Goal: Task Accomplishment & Management: Complete application form

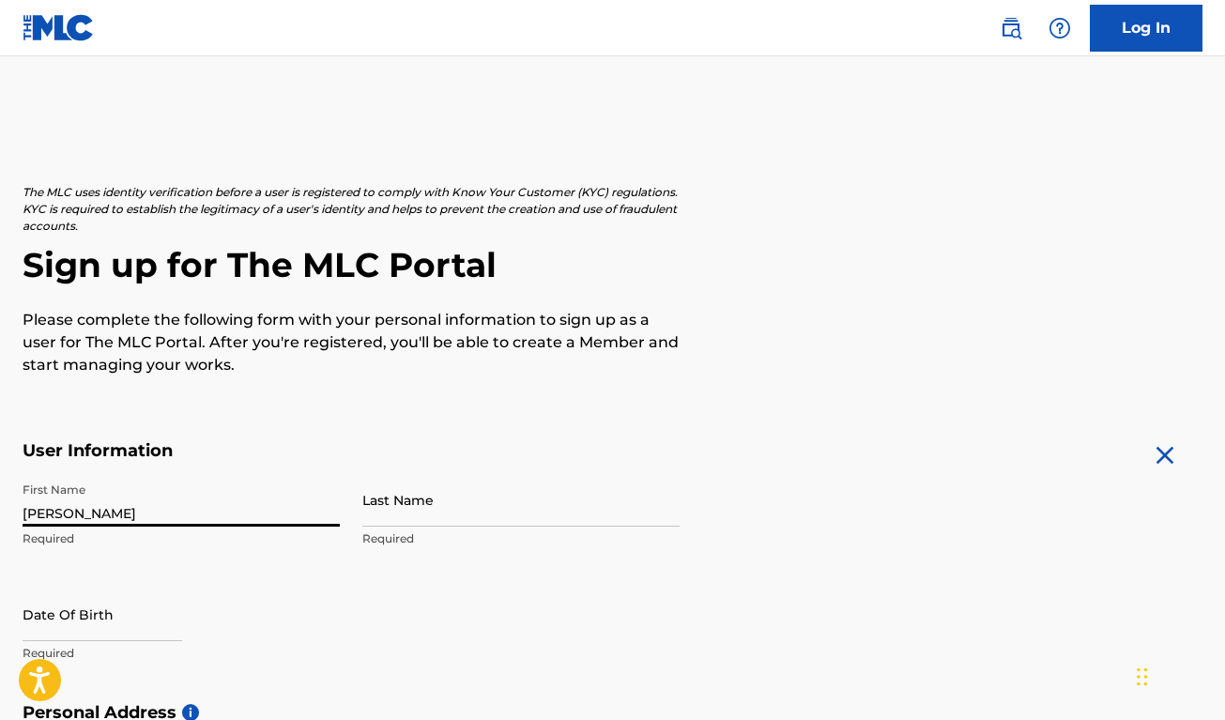
type input "[PERSON_NAME]"
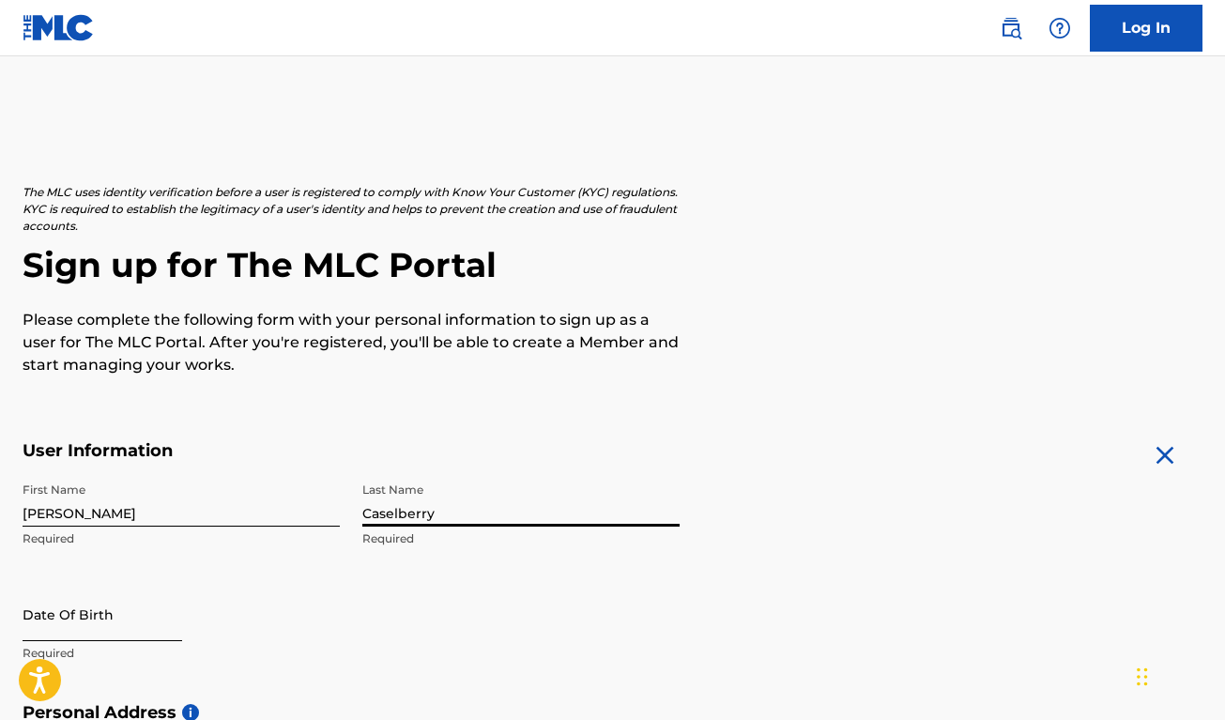
type input "Caselberry"
select select "8"
select select "2025"
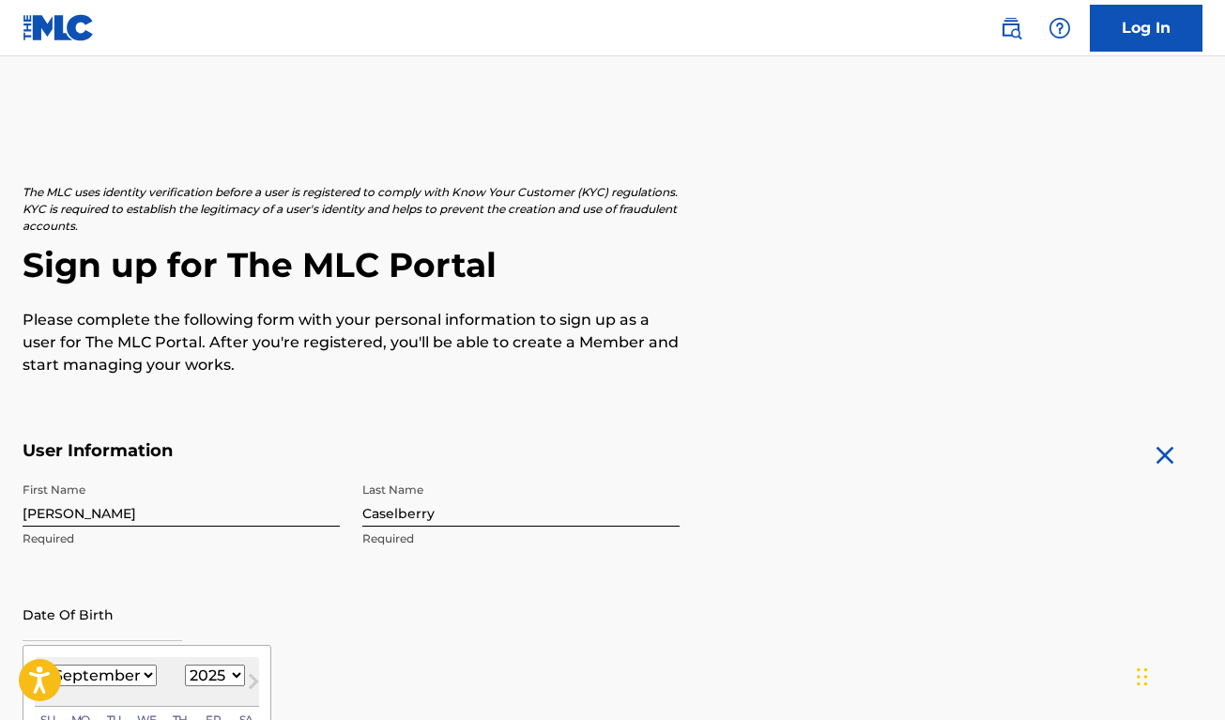
click at [85, 669] on select "January February March April May June July August September October November De…" at bounding box center [103, 676] width 108 height 22
select select "3"
click at [188, 672] on select "1899 1900 1901 1902 1903 1904 1905 1906 1907 1908 1909 1910 1911 1912 1913 1914…" at bounding box center [215, 676] width 60 height 22
select select "1969"
click at [612, 600] on div "First Name [PERSON_NAME] Required Last Name [PERSON_NAME] Required Date Of Birt…" at bounding box center [351, 587] width 657 height 229
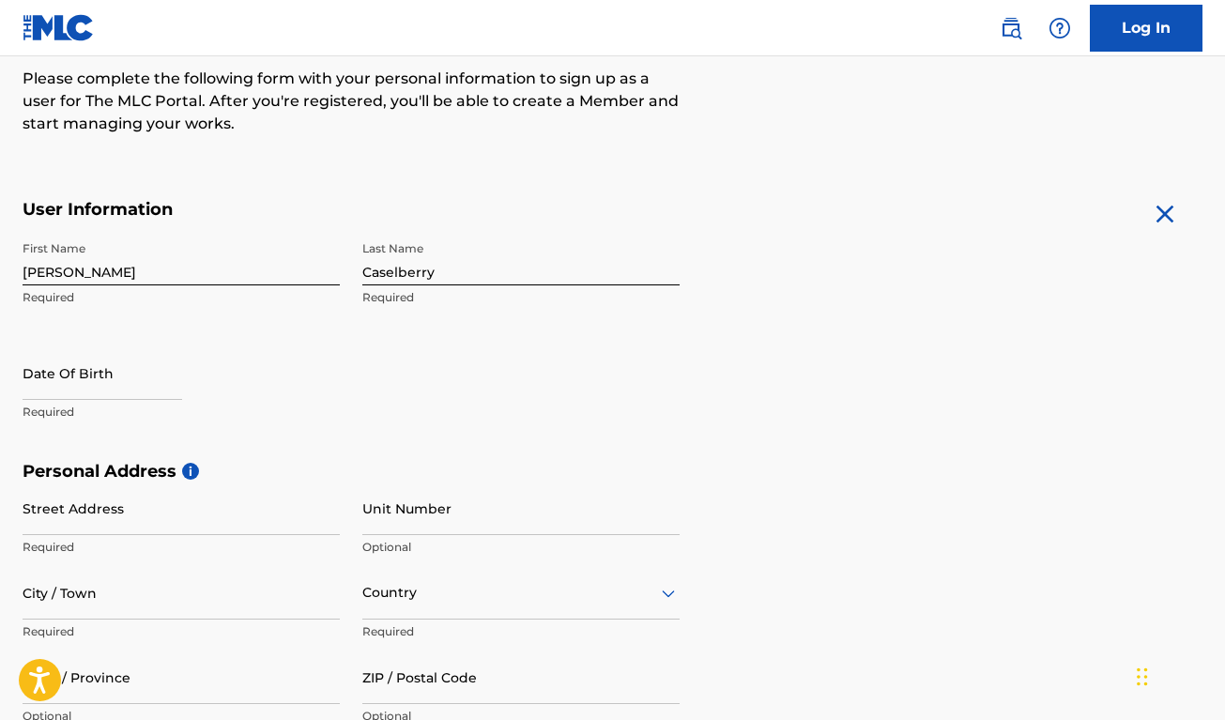
scroll to position [253, 0]
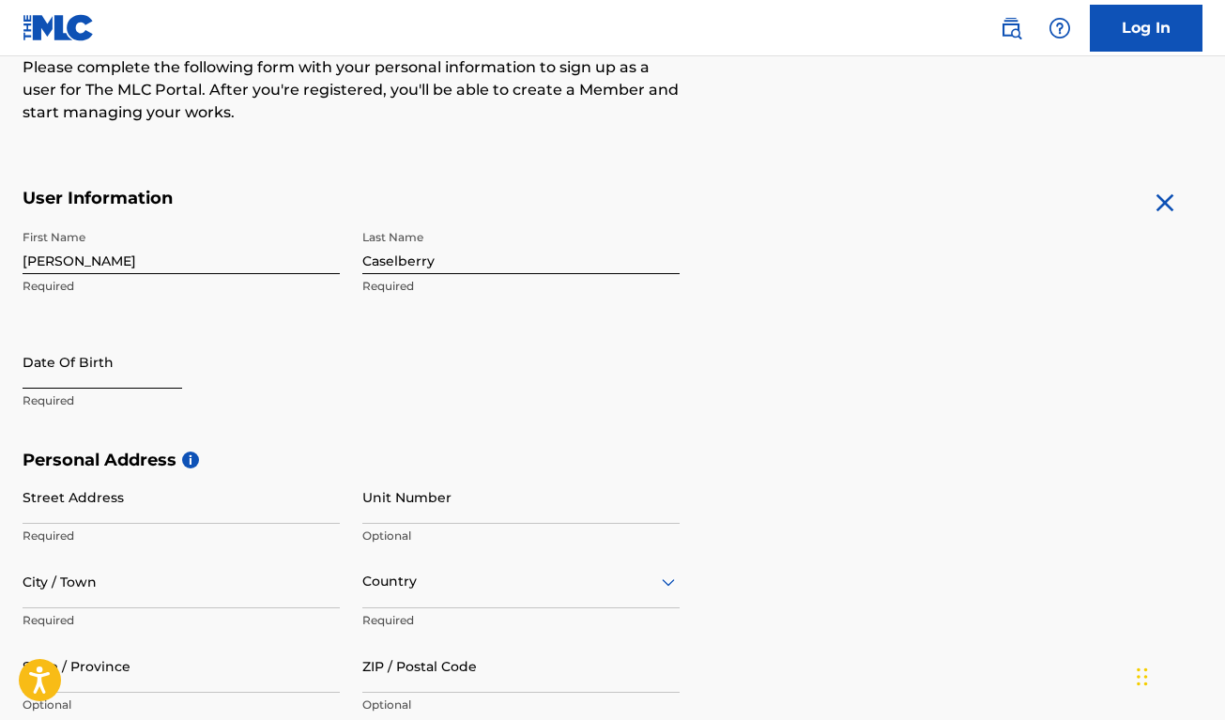
click at [53, 371] on input "text" at bounding box center [103, 362] width 160 height 54
select select "8"
select select "2025"
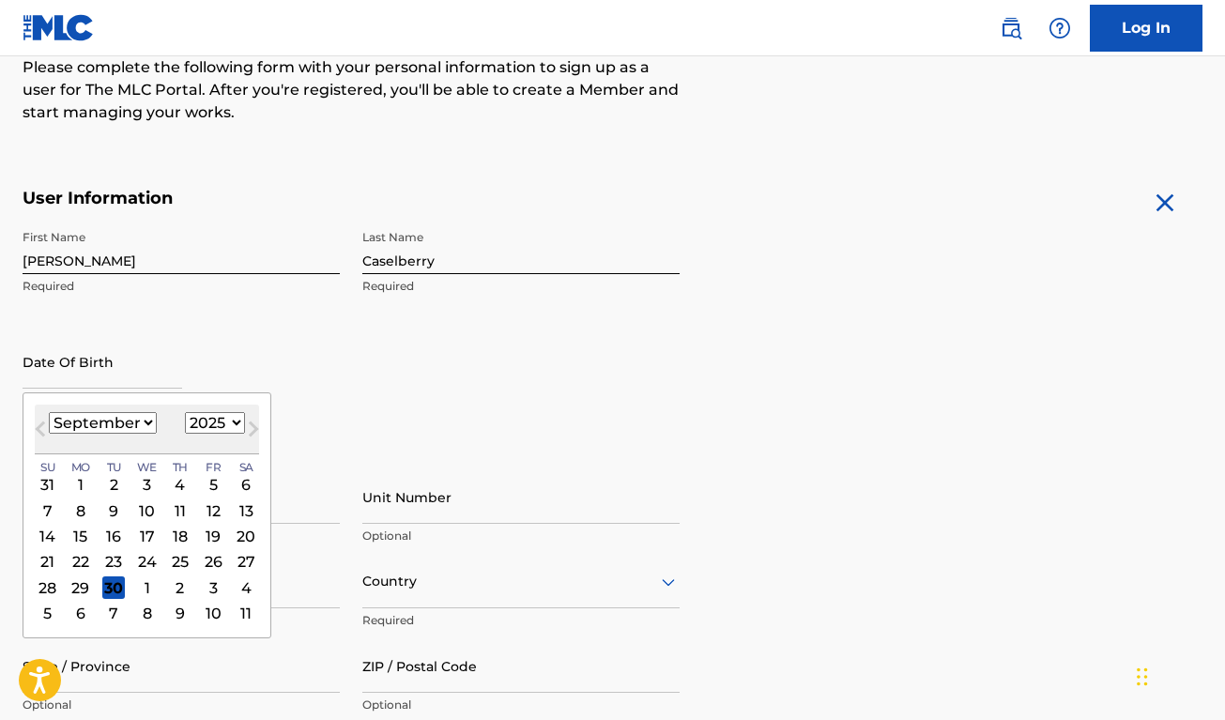
click at [89, 422] on select "January February March April May June July August September October November De…" at bounding box center [103, 423] width 108 height 22
select select "3"
click at [185, 422] on select "1899 1900 1901 1902 1903 1904 1905 1906 1907 1908 1909 1910 1911 1912 1913 1914…" at bounding box center [215, 423] width 60 height 22
select select "1969"
click at [456, 416] on div "First Name [PERSON_NAME] Required Last Name [PERSON_NAME] Required Date Of Birt…" at bounding box center [351, 335] width 657 height 229
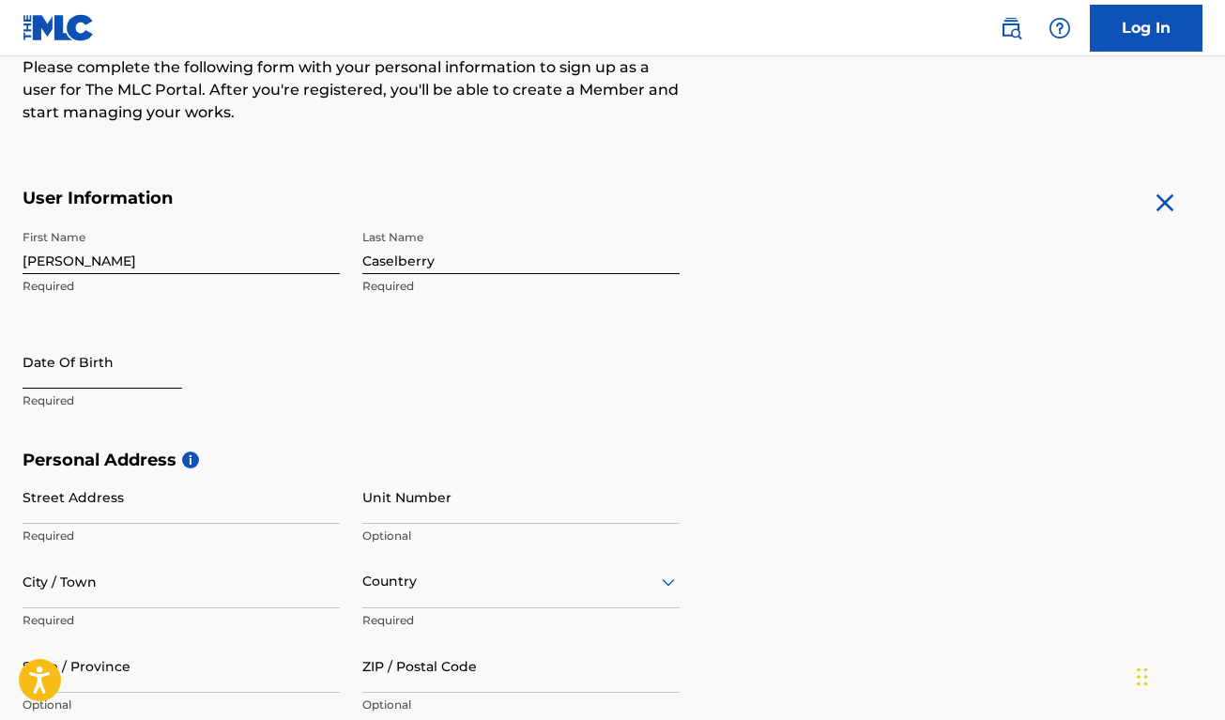
click at [65, 377] on input "text" at bounding box center [103, 362] width 160 height 54
select select "8"
select select "2025"
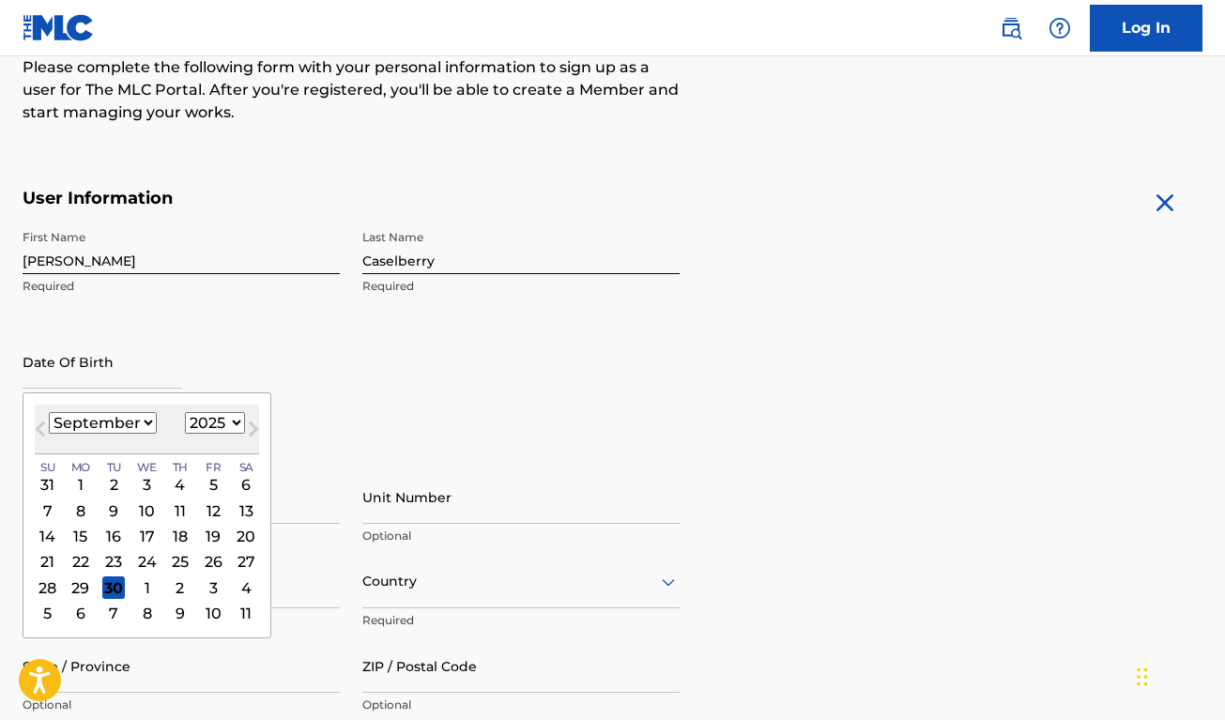
click at [91, 415] on select "January February March April May June July August September October November De…" at bounding box center [103, 423] width 108 height 22
select select "3"
click at [186, 420] on select "1899 1900 1901 1902 1903 1904 1905 1906 1907 1908 1909 1910 1911 1912 1913 1914…" at bounding box center [215, 423] width 60 height 22
select select "1969"
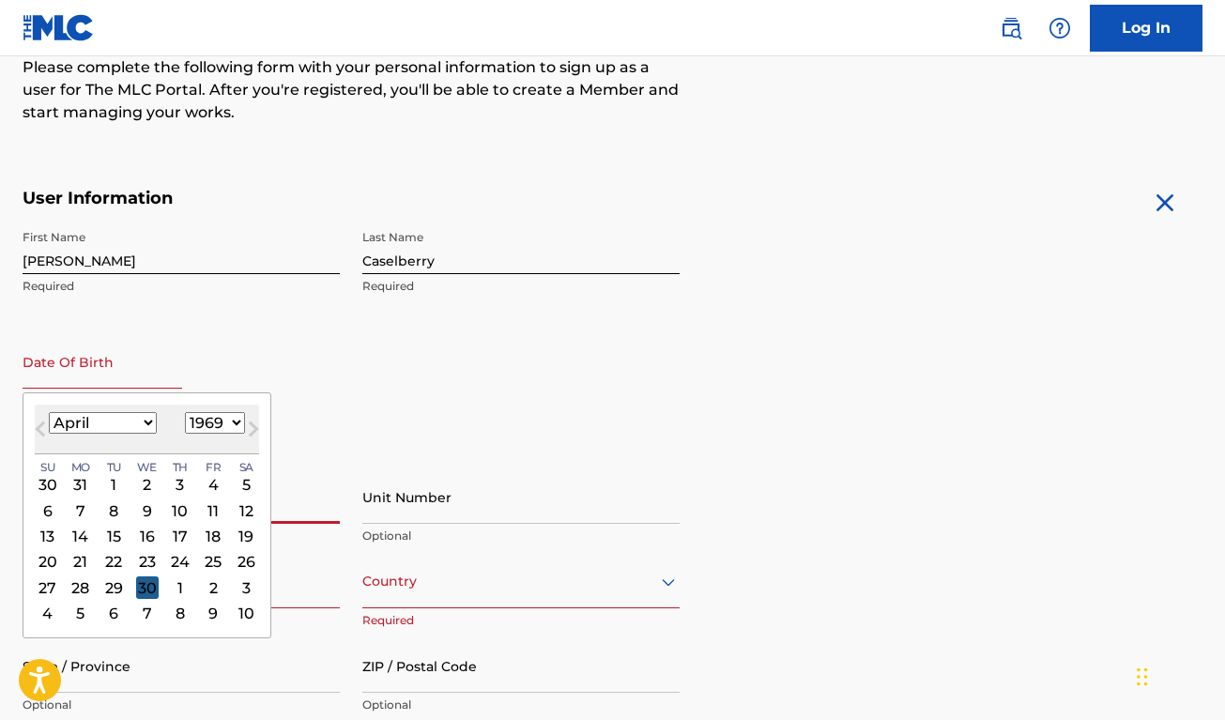
click at [141, 585] on div "30" at bounding box center [147, 587] width 23 height 23
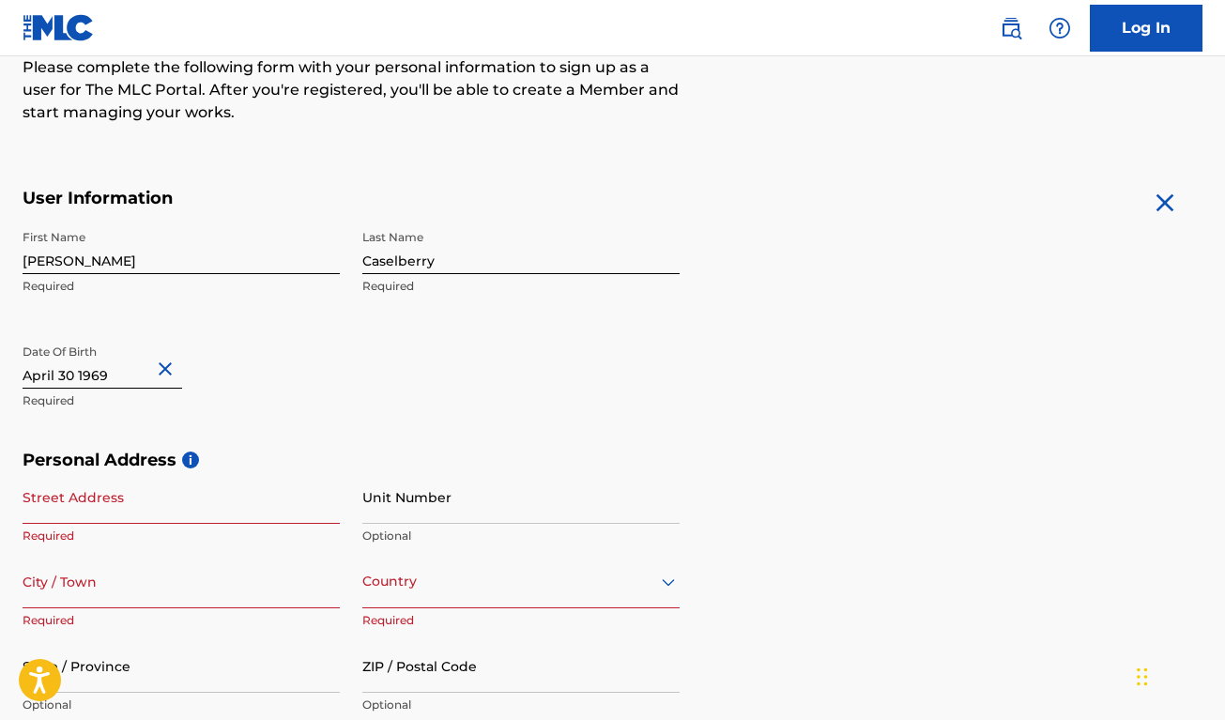
click at [63, 513] on input "Street Address" at bounding box center [181, 497] width 317 height 54
type input "[STREET_ADDRESS][PERSON_NAME][PERSON_NAME]"
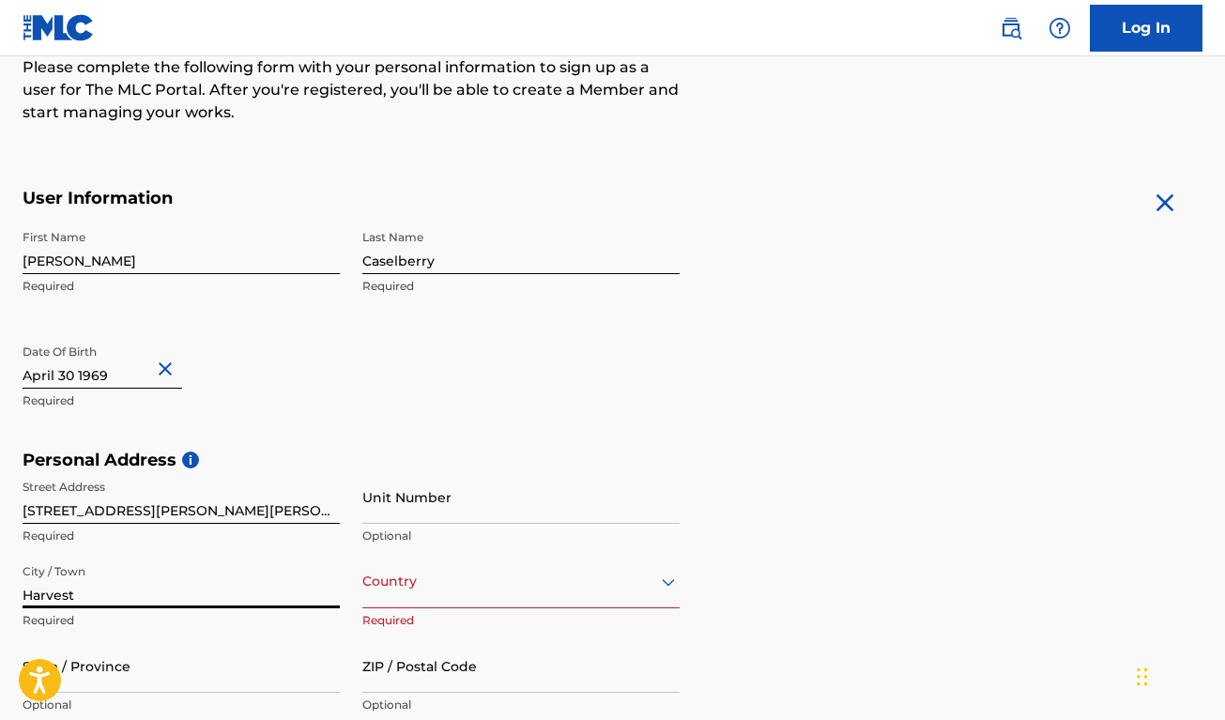
type input "Harvest"
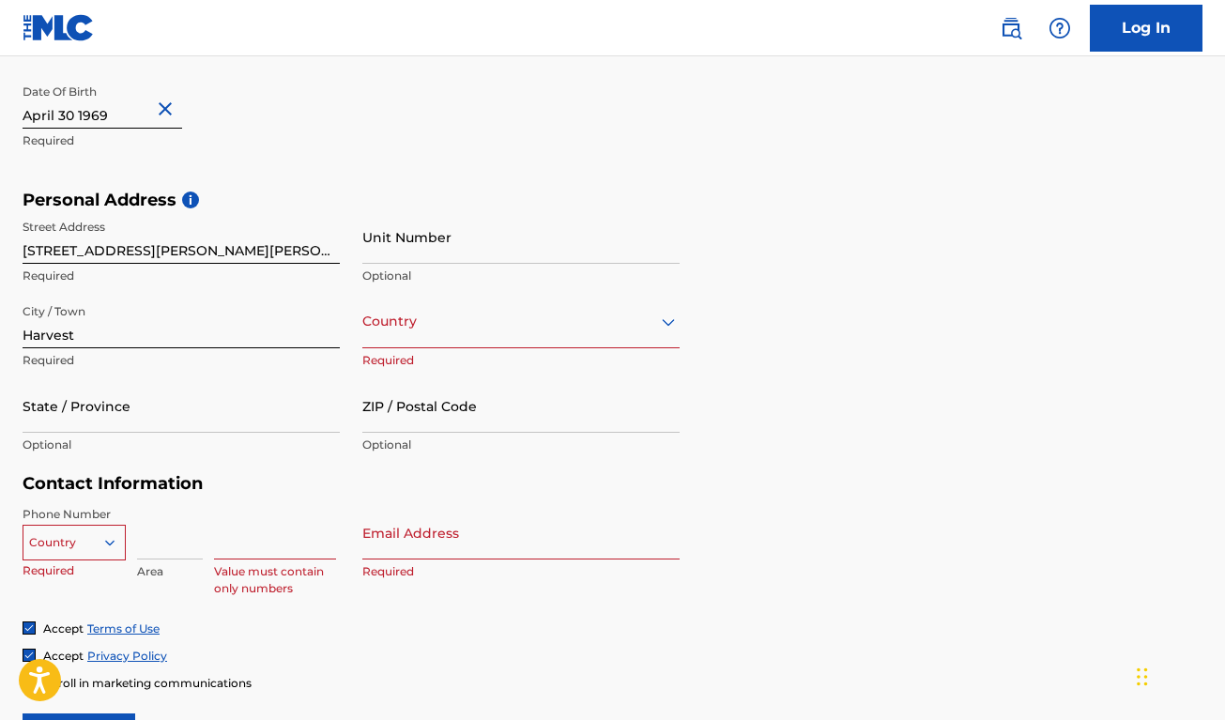
scroll to position [536, 0]
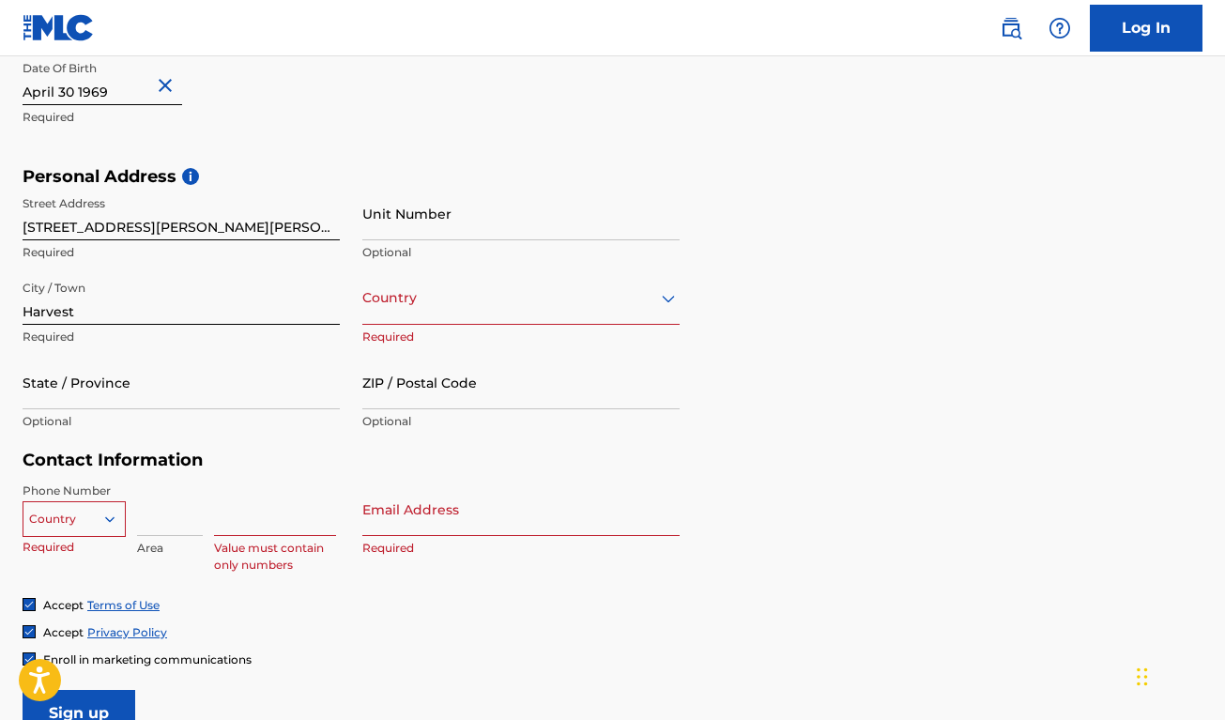
click at [450, 305] on div at bounding box center [520, 297] width 317 height 23
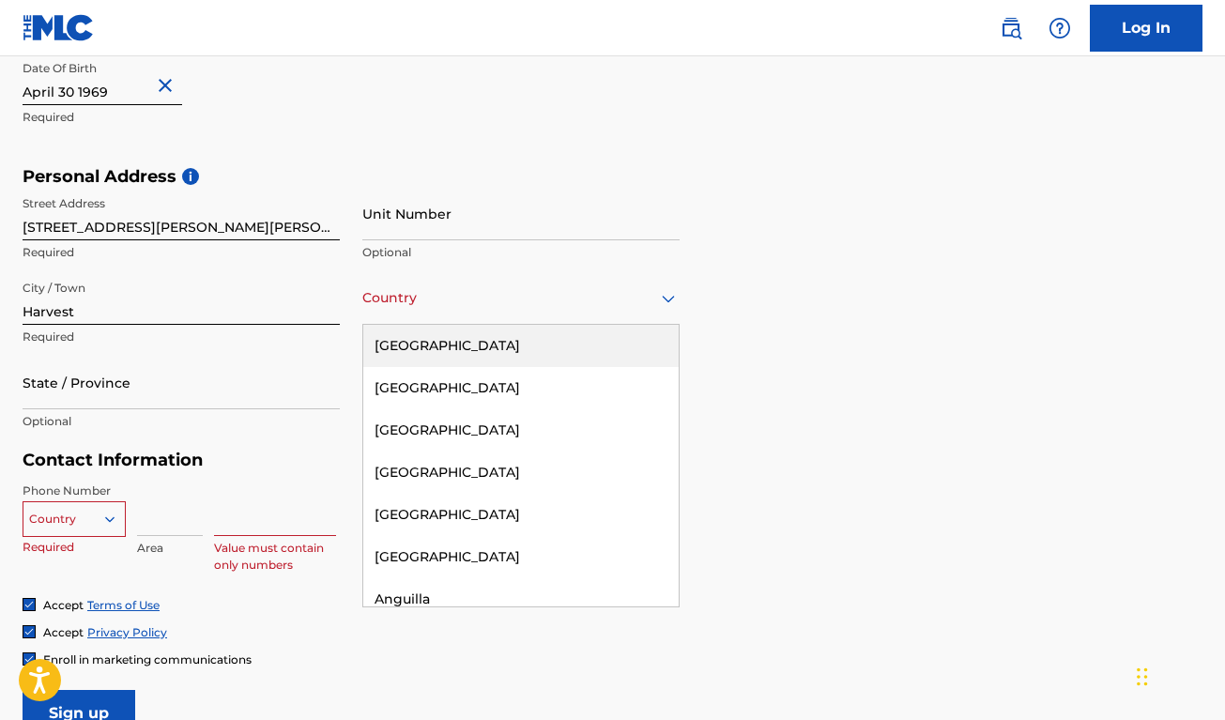
click at [450, 343] on div "[GEOGRAPHIC_DATA]" at bounding box center [520, 346] width 315 height 42
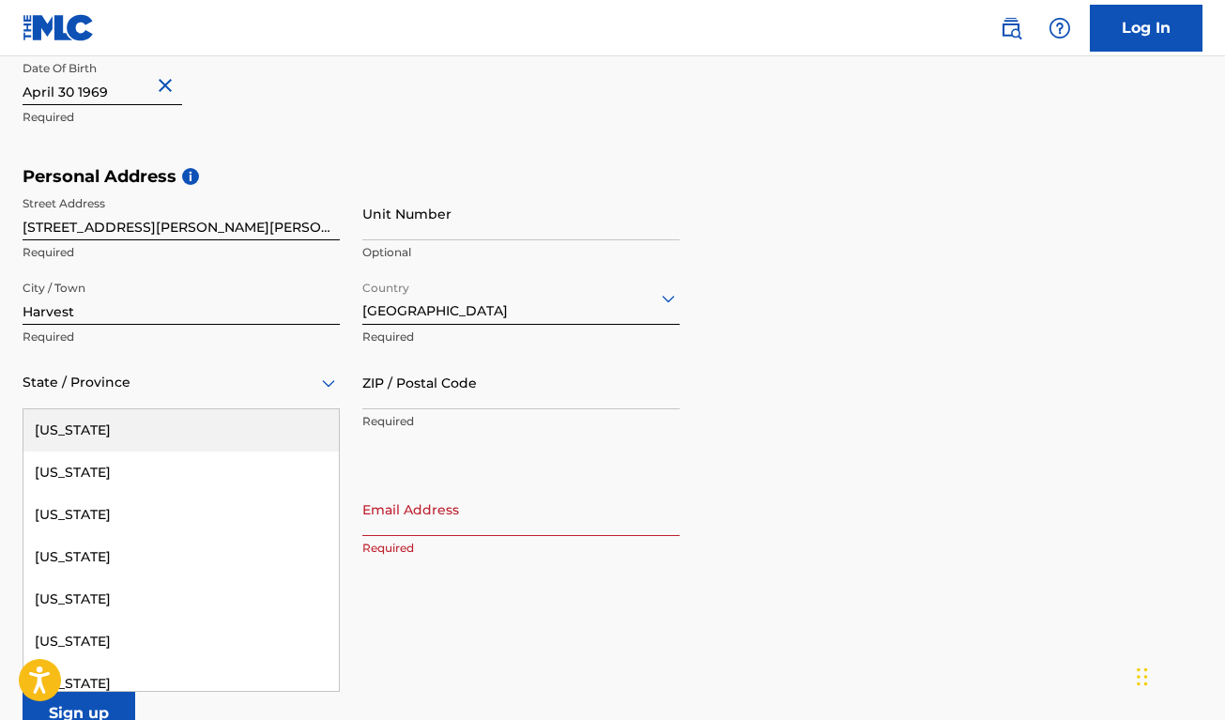
click at [83, 390] on div at bounding box center [181, 382] width 317 height 23
click at [82, 430] on div "[US_STATE]" at bounding box center [180, 430] width 315 height 42
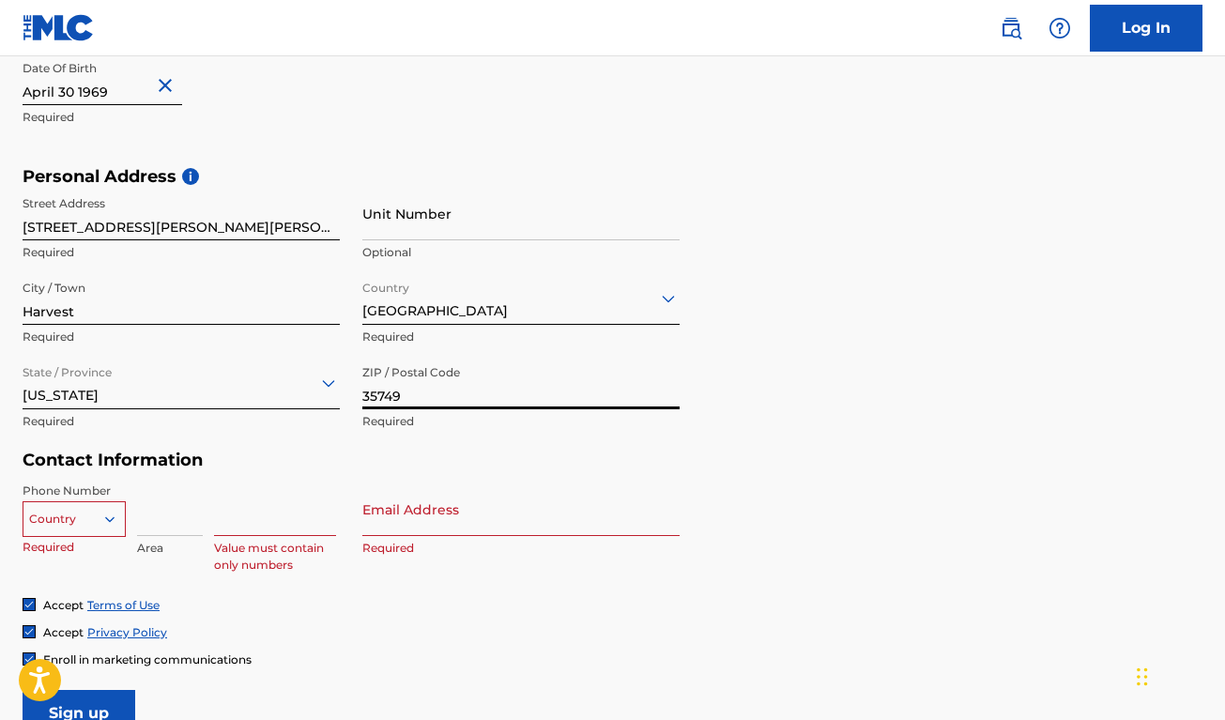
type input "35749"
click at [52, 518] on div "Country" at bounding box center [74, 515] width 103 height 28
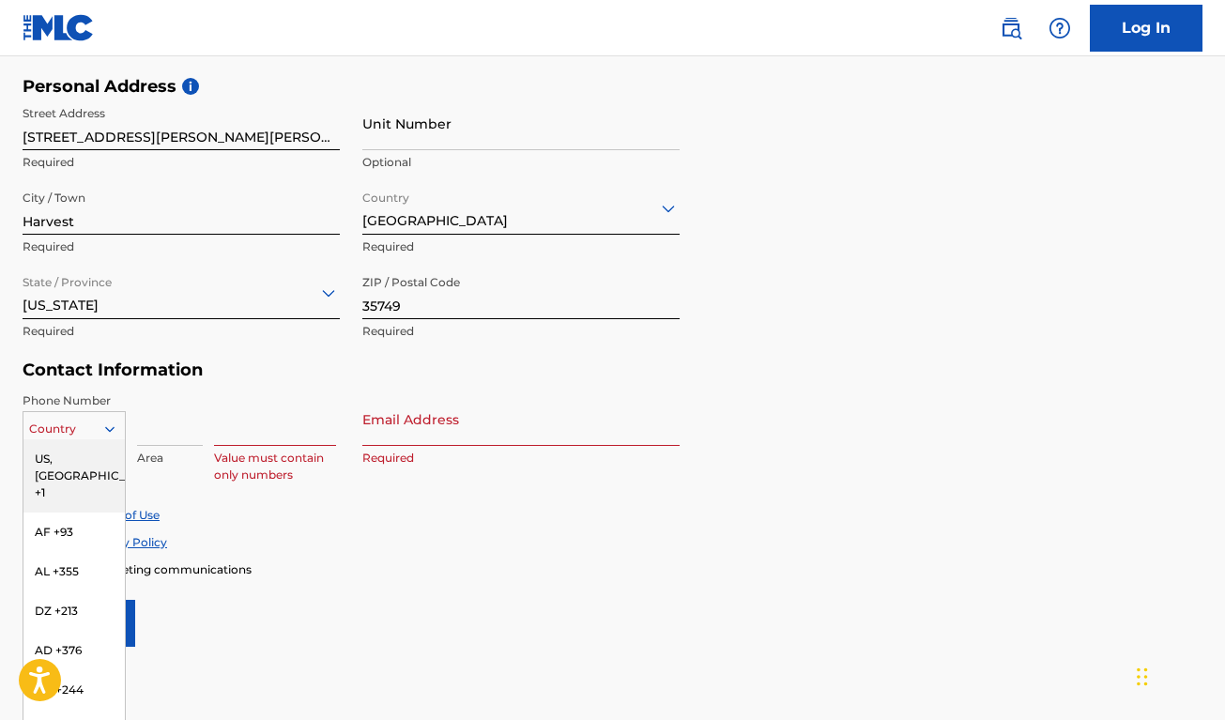
click at [59, 468] on div "US, [GEOGRAPHIC_DATA] +1" at bounding box center [73, 475] width 101 height 73
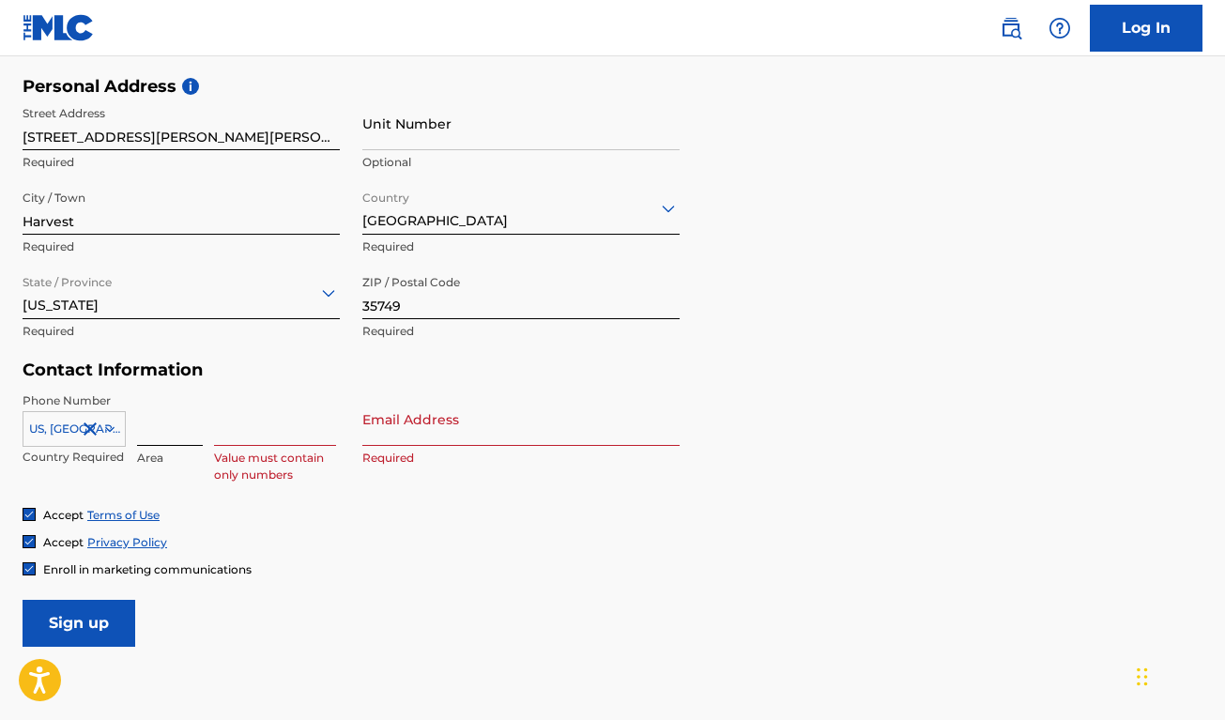
click at [164, 435] on input at bounding box center [170, 419] width 66 height 54
type input "256"
type input "457-2004"
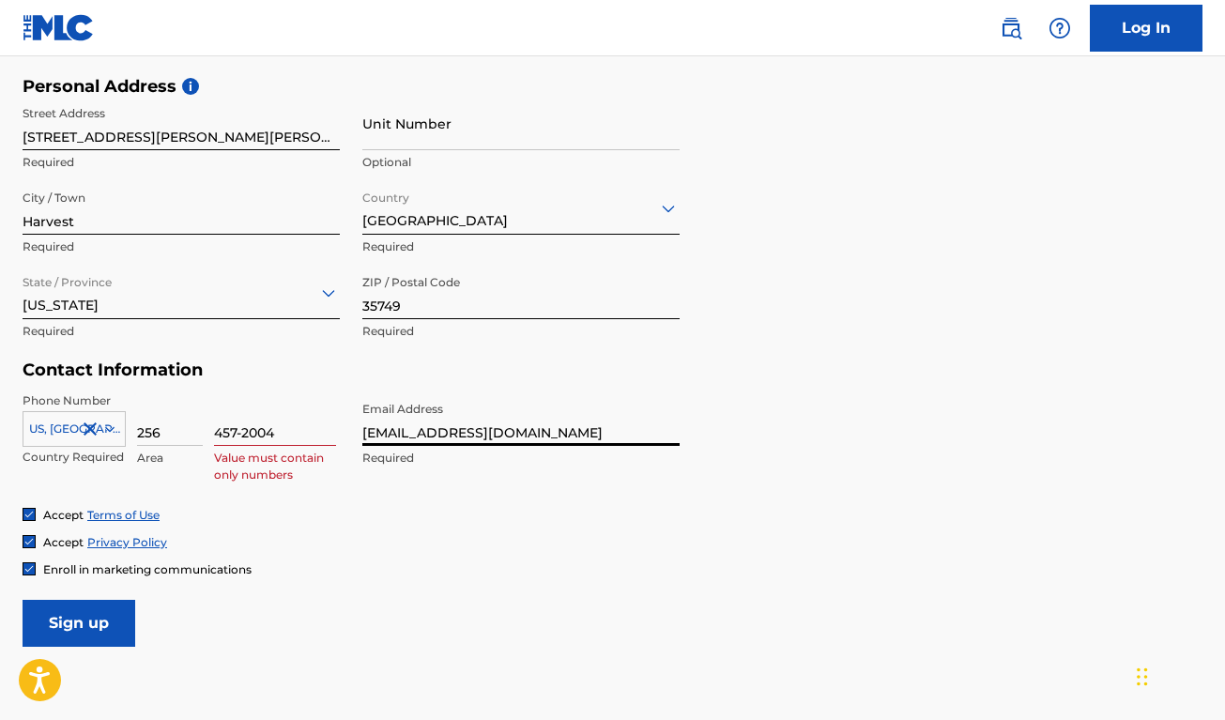
type input "[EMAIL_ADDRESS][DOMAIN_NAME]"
click at [374, 556] on div "Accept Terms of Use Accept Privacy Policy Enroll in marketing communications" at bounding box center [613, 542] width 1180 height 70
click at [245, 439] on input "457-2004" at bounding box center [275, 419] width 122 height 54
type input "4572004"
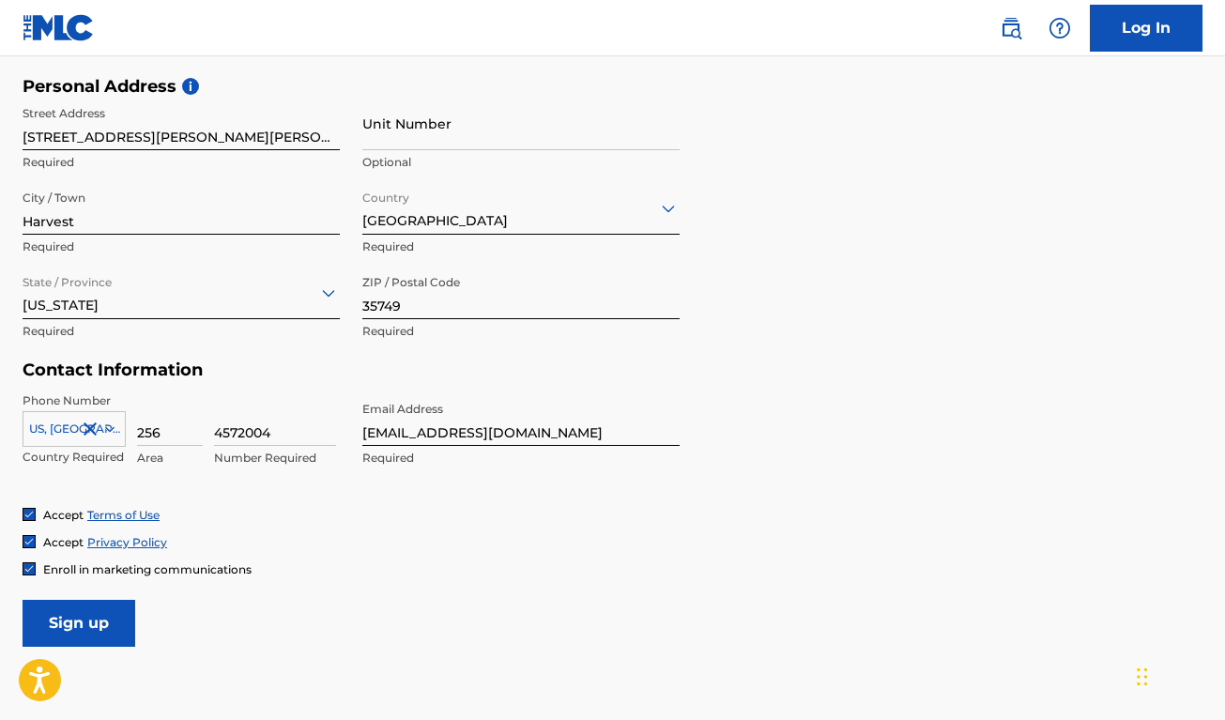
click at [317, 553] on div "Accept Terms of Use Accept Privacy Policy Enroll in marketing communications" at bounding box center [613, 542] width 1180 height 70
click at [109, 626] on input "Sign up" at bounding box center [79, 623] width 113 height 47
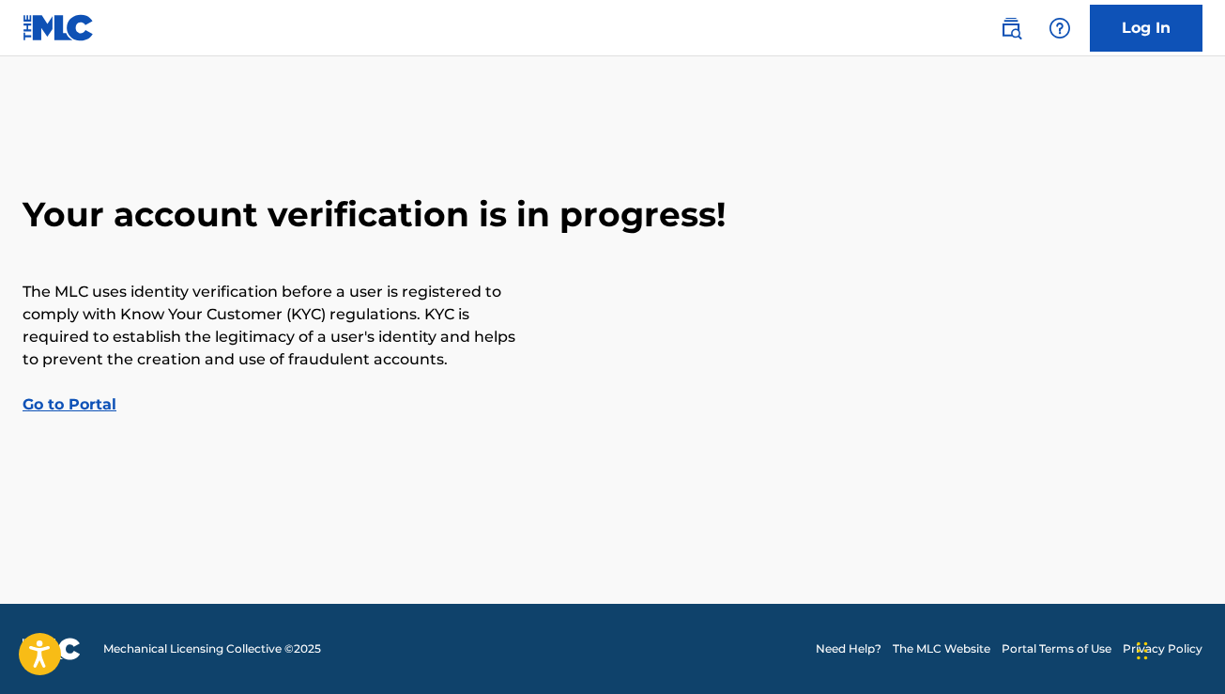
click at [81, 410] on link "Go to Portal" at bounding box center [70, 404] width 94 height 18
